Goal: Task Accomplishment & Management: Use online tool/utility

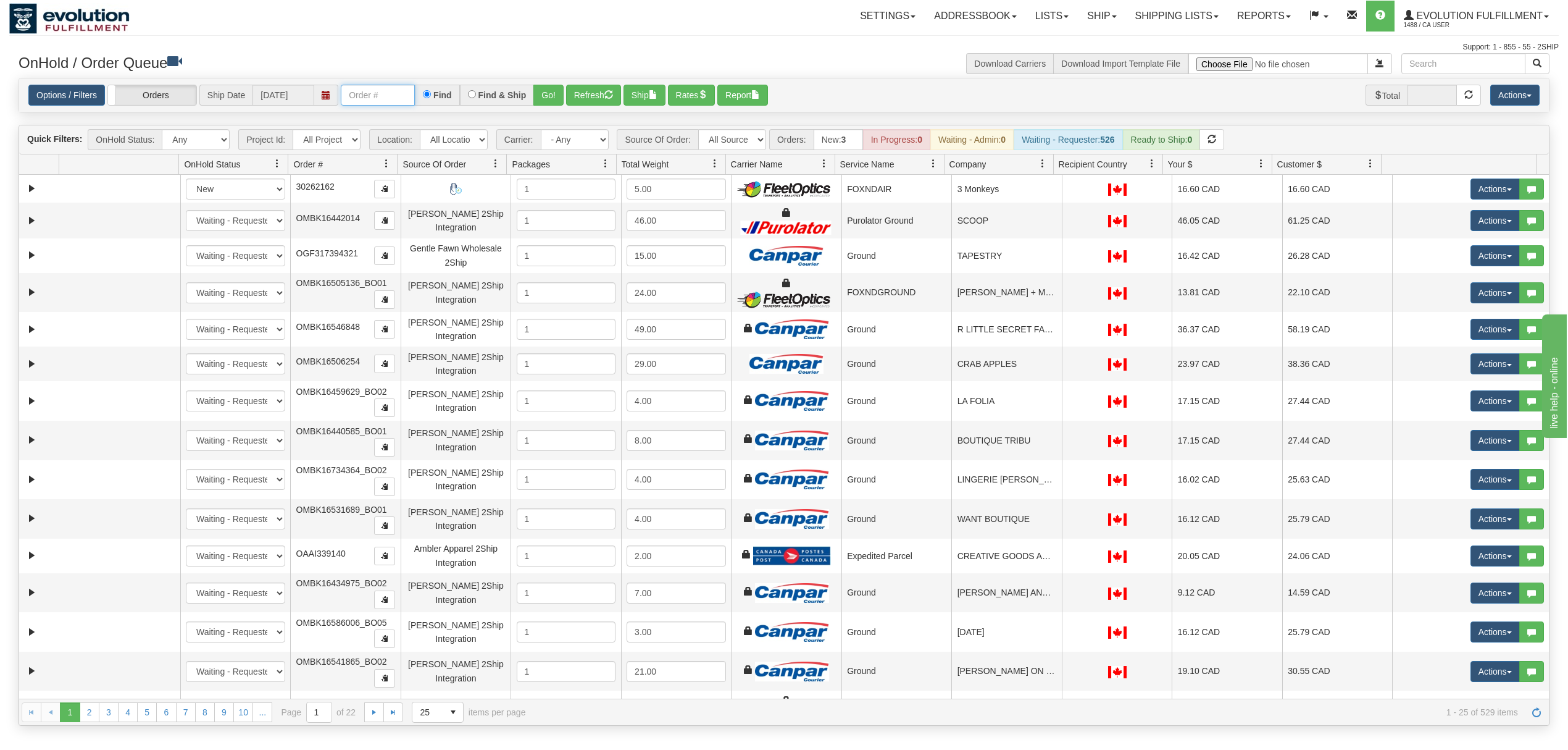
click at [395, 89] on input "text" at bounding box center [378, 94] width 74 height 21
type input "OMBK17396720"
click at [538, 97] on button "Go!" at bounding box center [548, 94] width 30 height 21
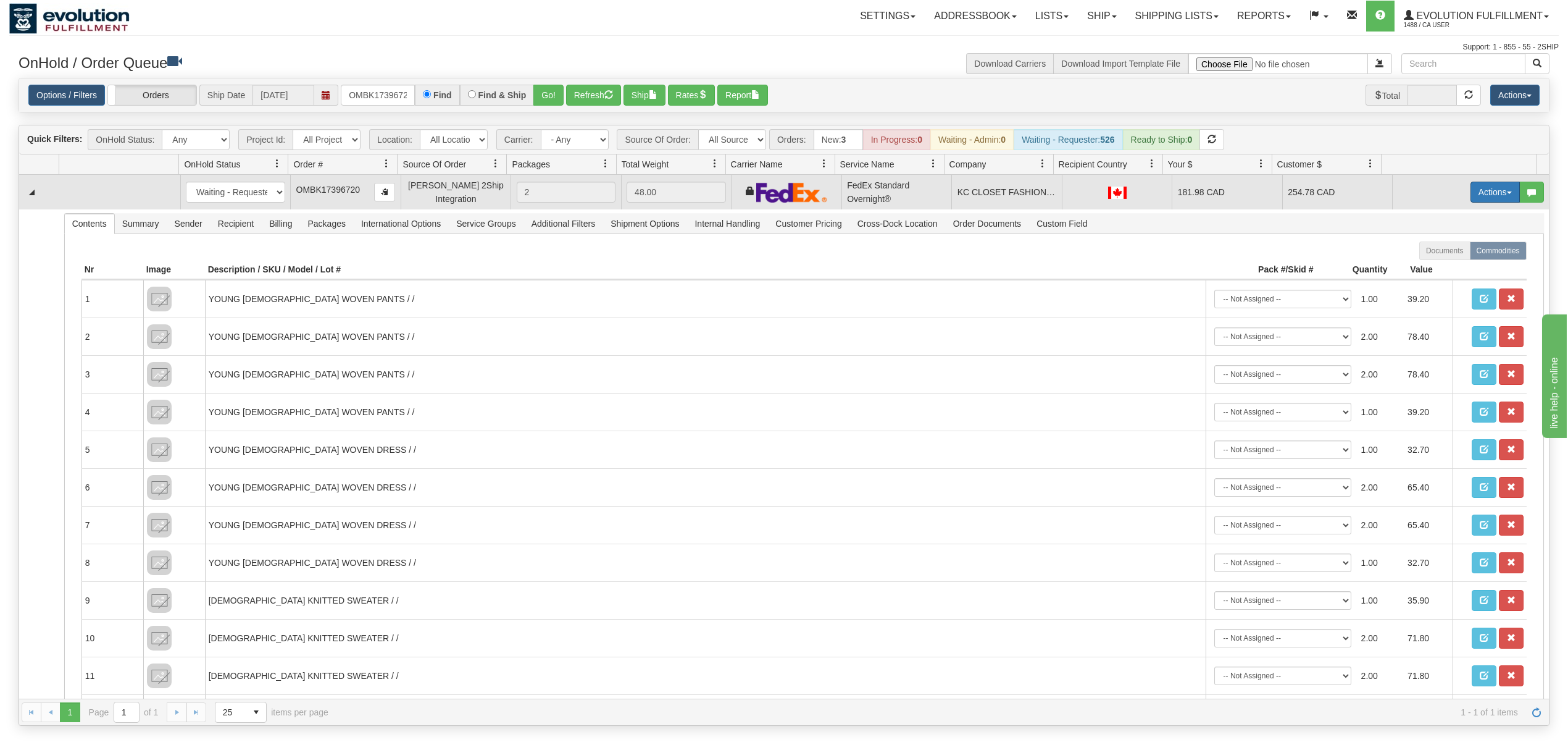
click at [1483, 189] on button "Actions" at bounding box center [1496, 192] width 50 height 21
click at [1440, 246] on span "Rate All Services" at bounding box center [1470, 247] width 74 height 10
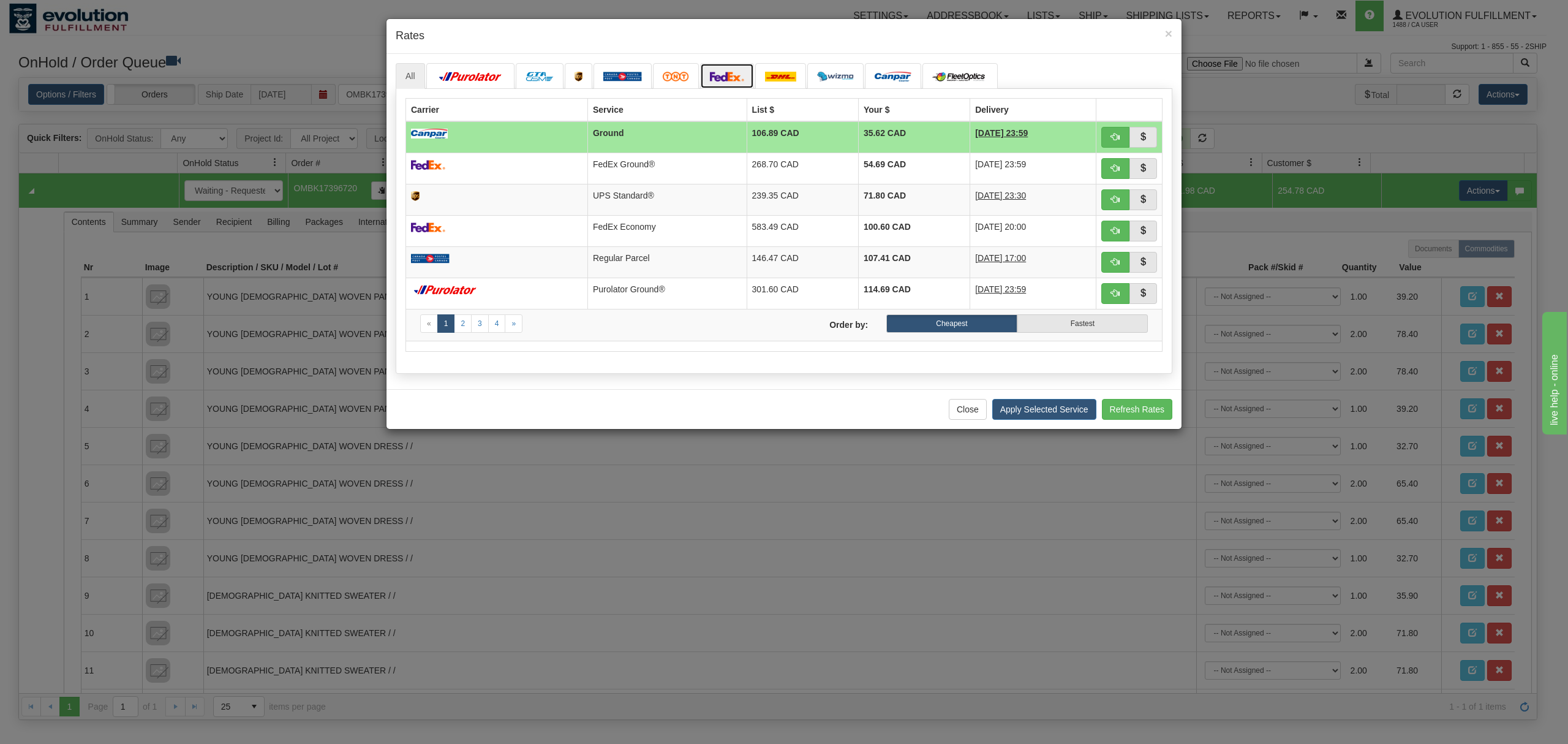
click at [725, 74] on img at bounding box center [727, 76] width 34 height 10
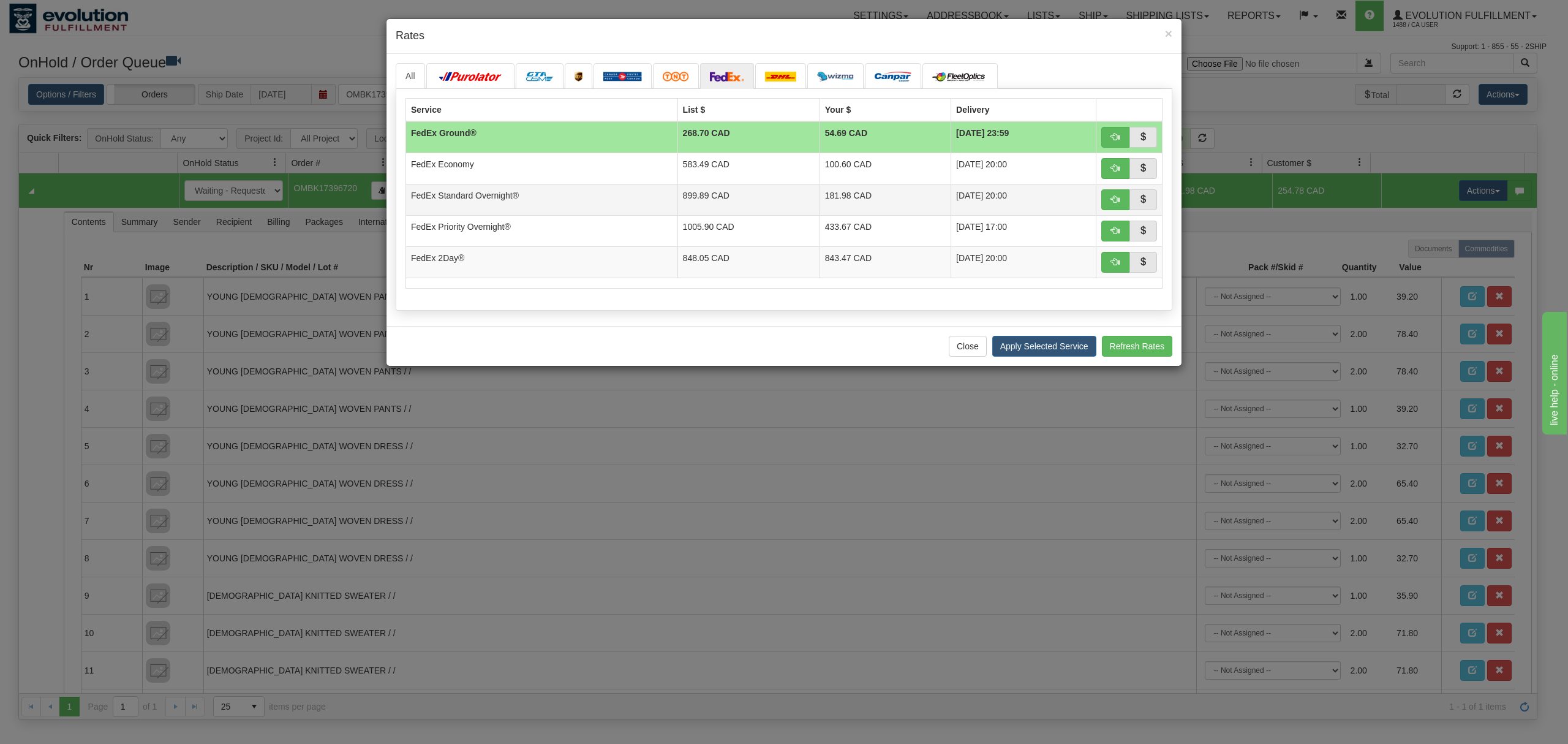
click at [647, 211] on td "FedEx Standard Overnight®" at bounding box center [541, 199] width 272 height 31
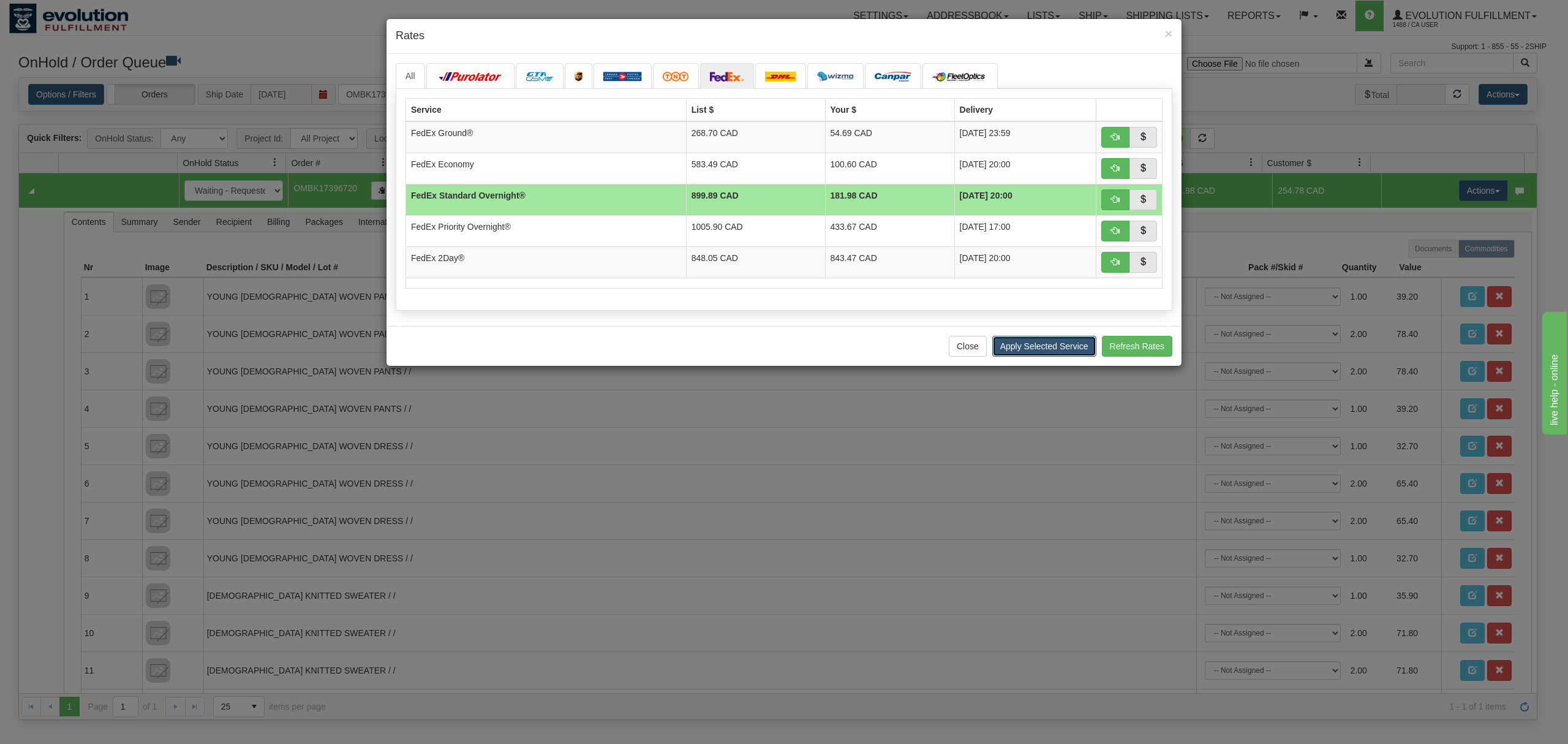
click at [1017, 356] on button "Apply Selected Service" at bounding box center [1045, 346] width 104 height 21
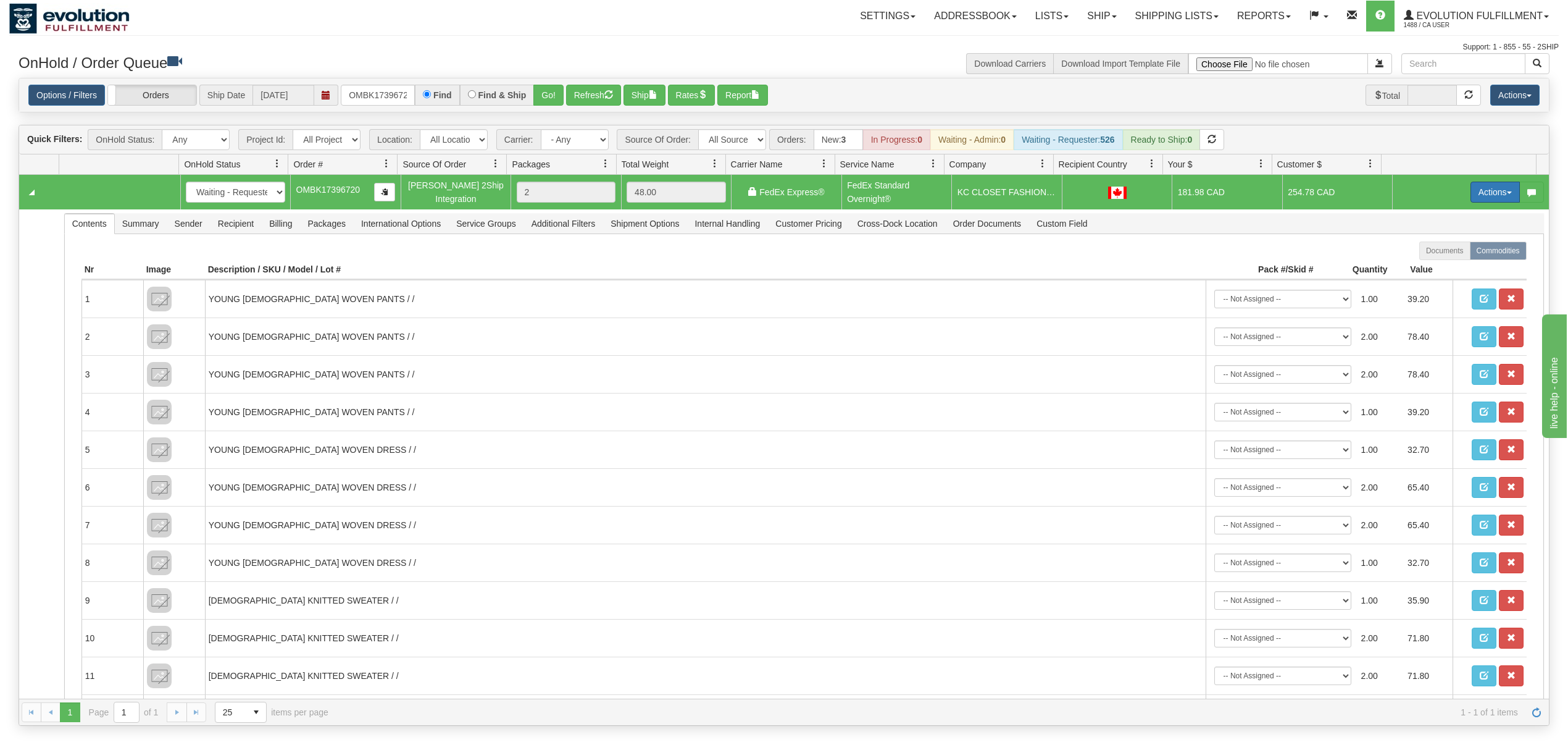
click at [1471, 196] on button "Actions" at bounding box center [1496, 192] width 50 height 21
click at [1444, 250] on span "Rate All Services" at bounding box center [1470, 247] width 74 height 10
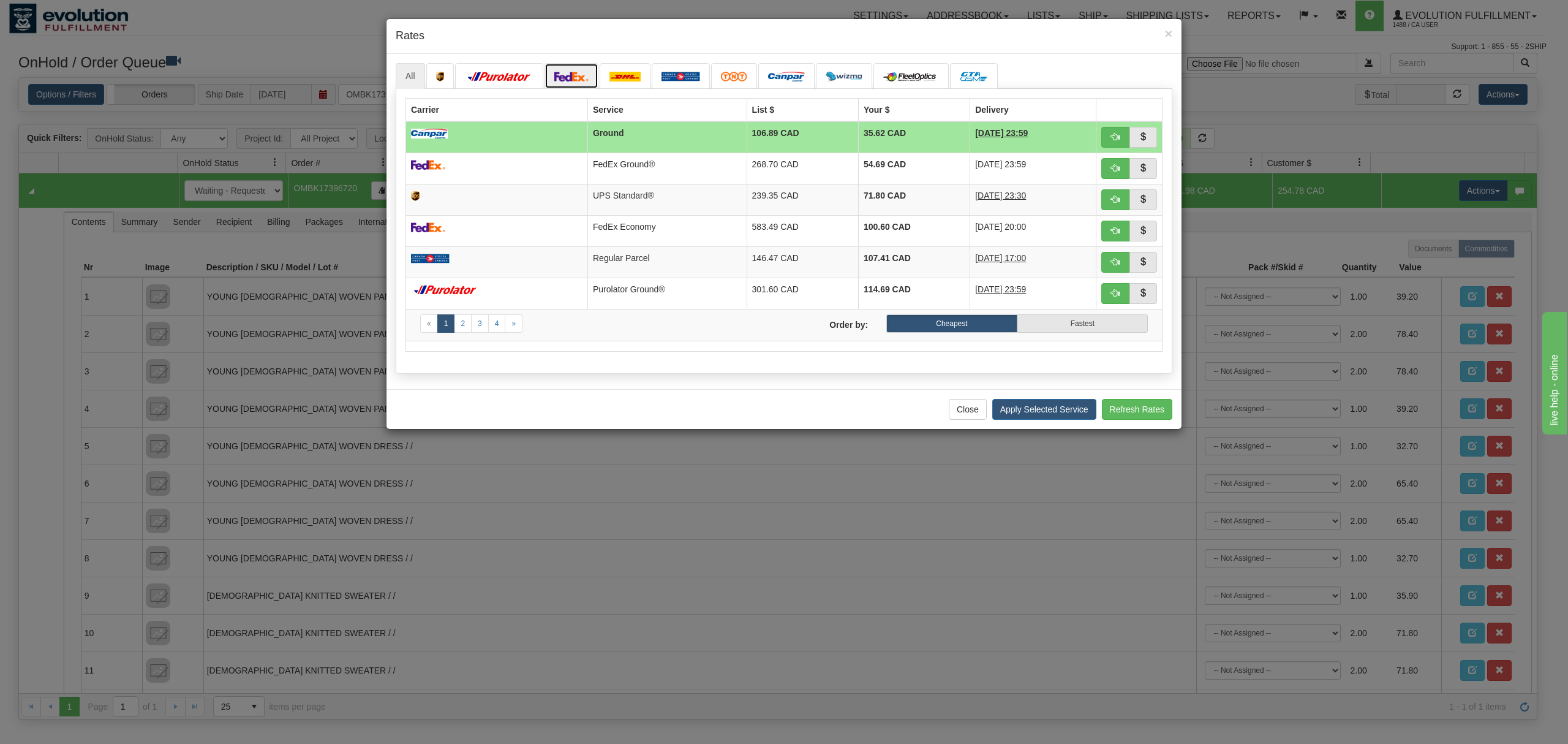
click at [561, 76] on img at bounding box center [572, 76] width 34 height 10
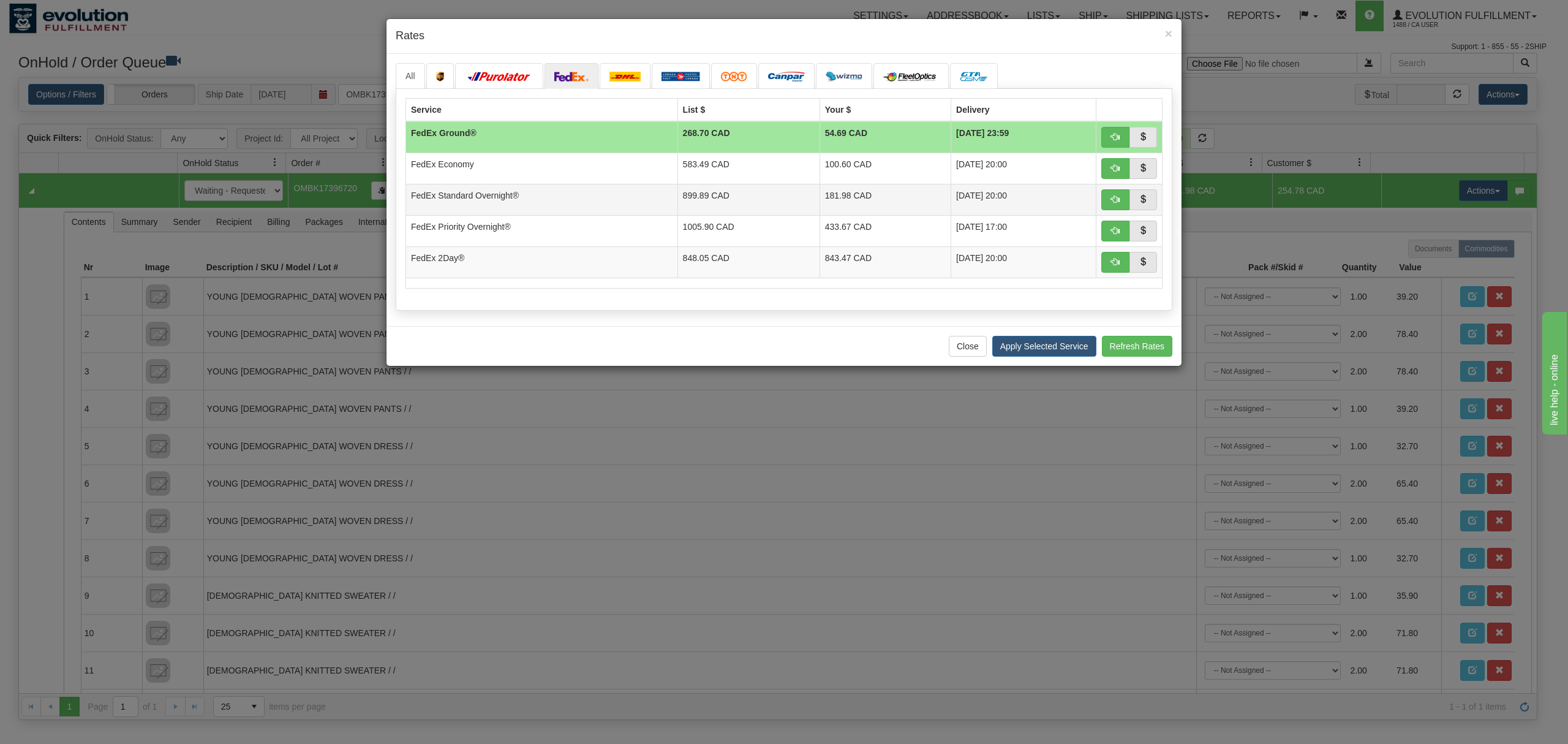
click at [678, 208] on td "899.89 CAD" at bounding box center [749, 199] width 142 height 31
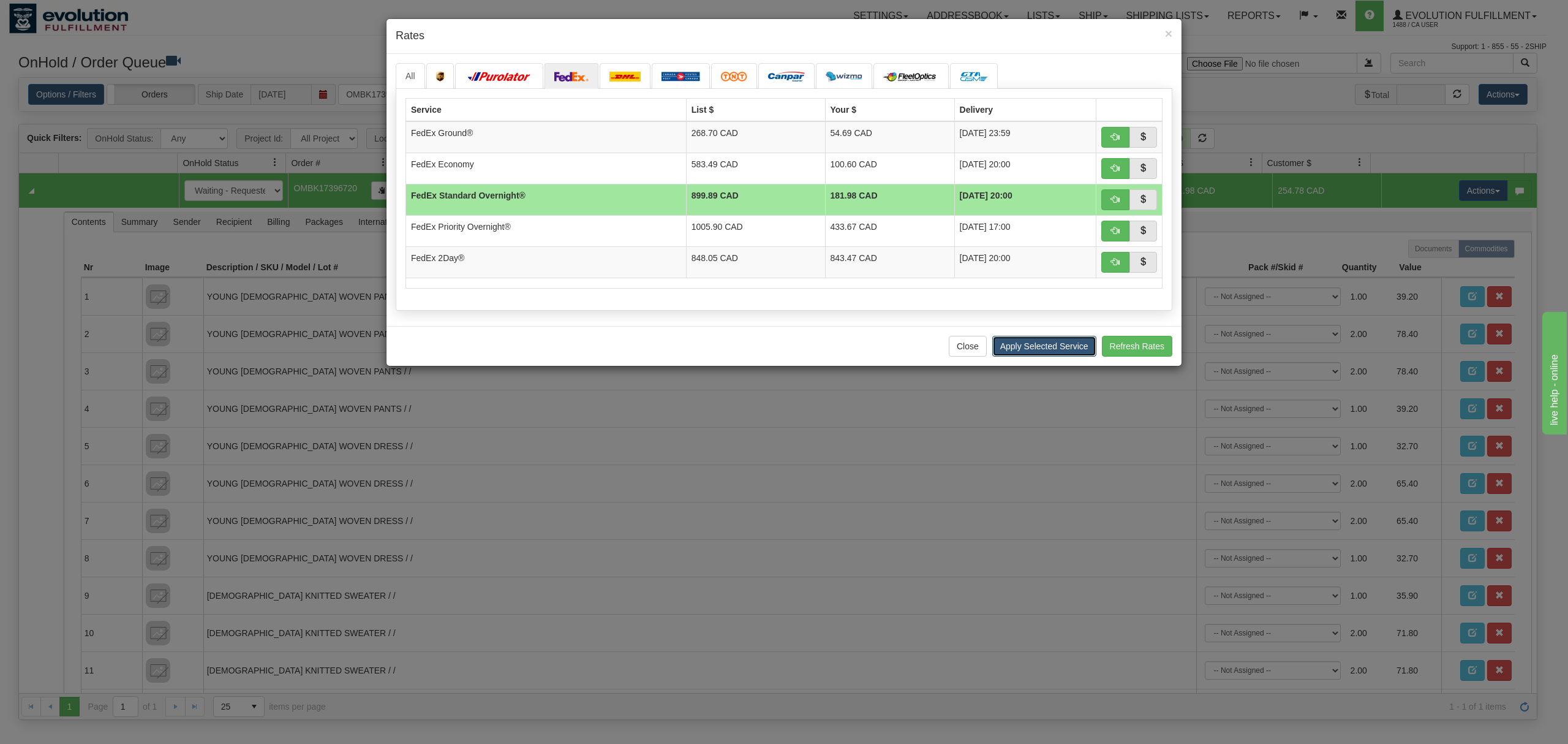
click at [1028, 356] on button "Apply Selected Service" at bounding box center [1045, 346] width 104 height 21
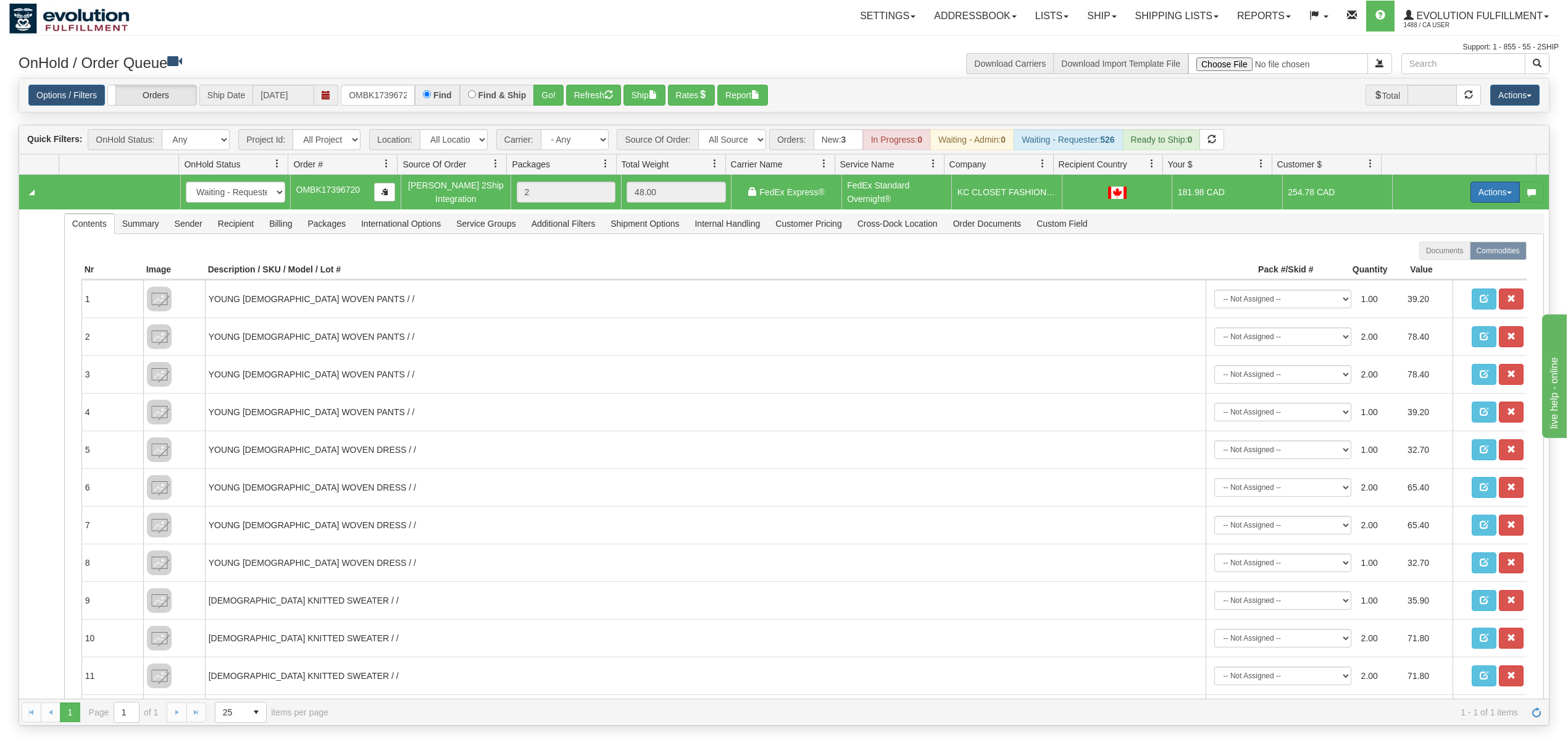
click at [1496, 197] on button "Actions" at bounding box center [1496, 192] width 50 height 21
click at [1450, 260] on link "Ship" at bounding box center [1469, 264] width 99 height 16
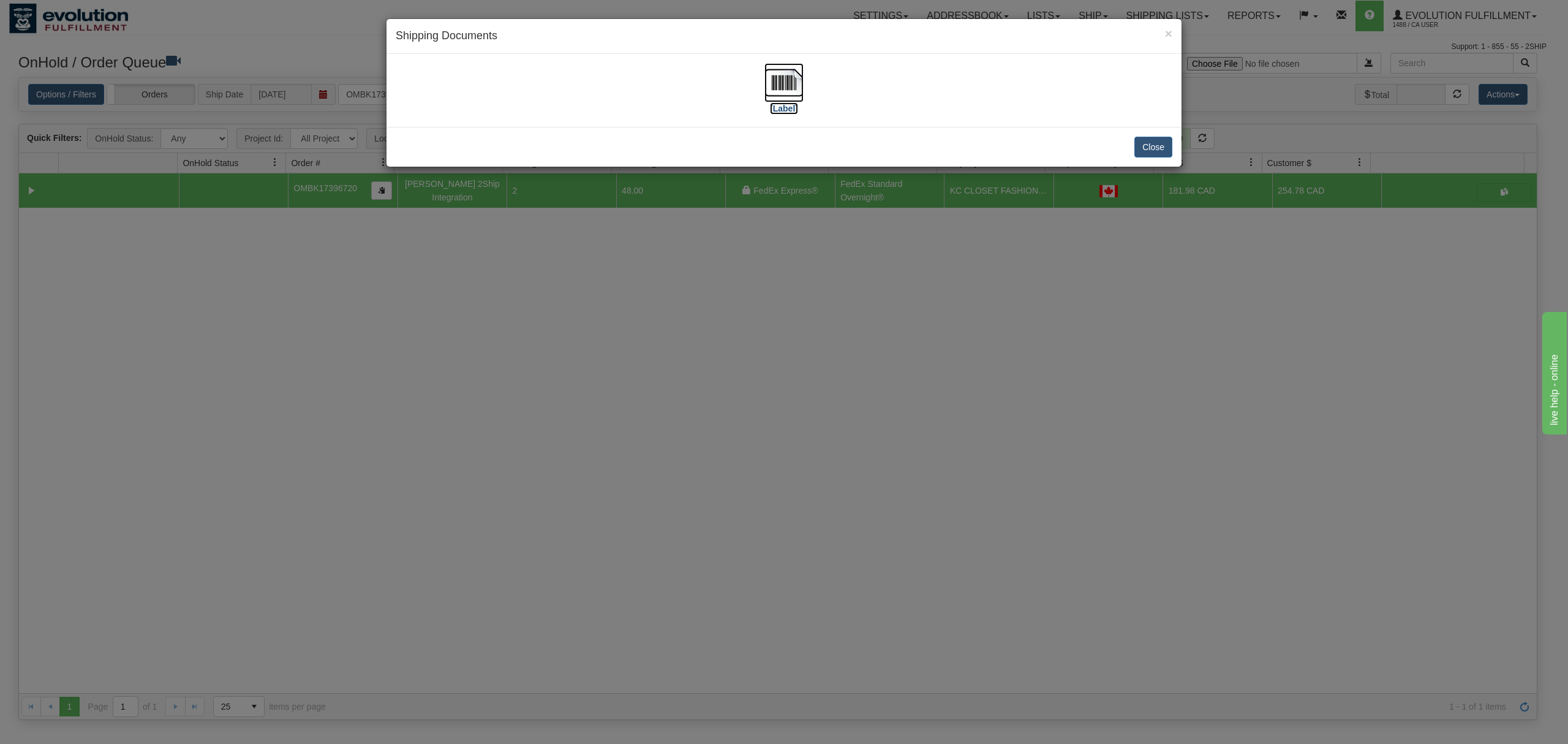
click at [775, 69] on img at bounding box center [784, 83] width 39 height 39
